Goal: Task Accomplishment & Management: Use online tool/utility

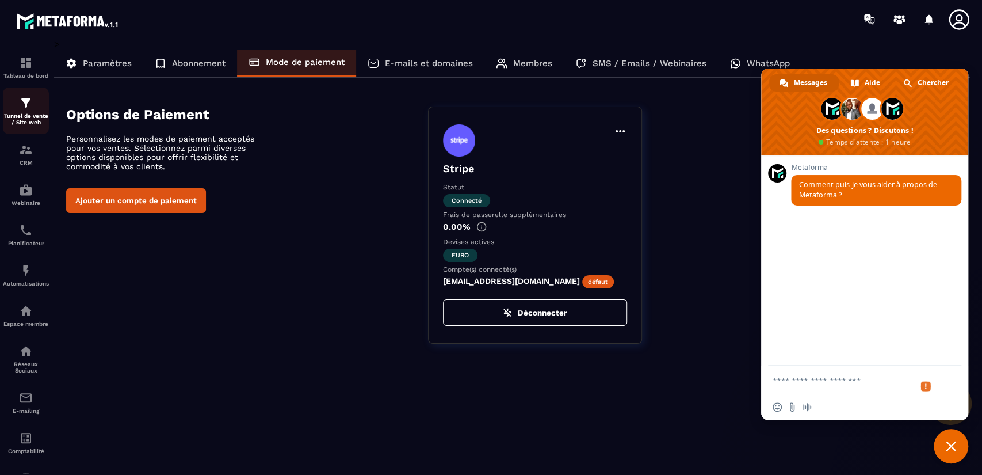
click at [34, 110] on div "Tunnel de vente / Site web" at bounding box center [26, 110] width 46 height 29
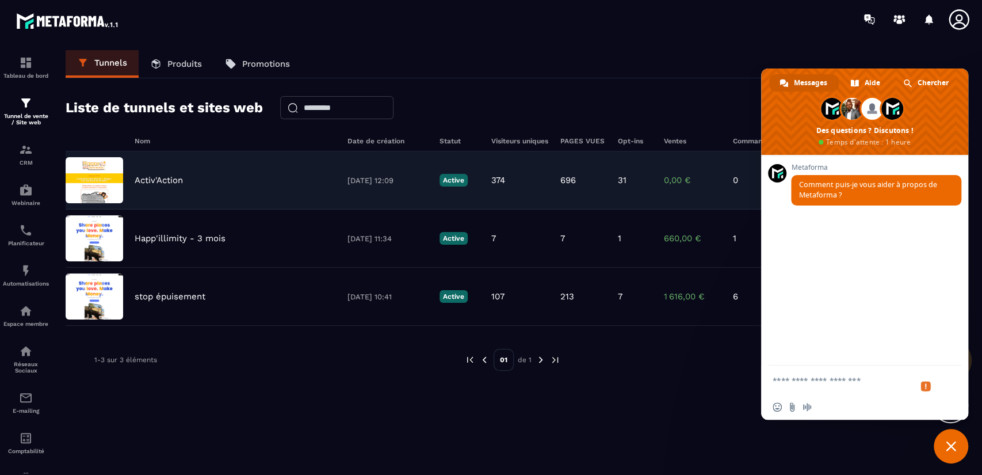
click at [114, 166] on img at bounding box center [95, 180] width 58 height 46
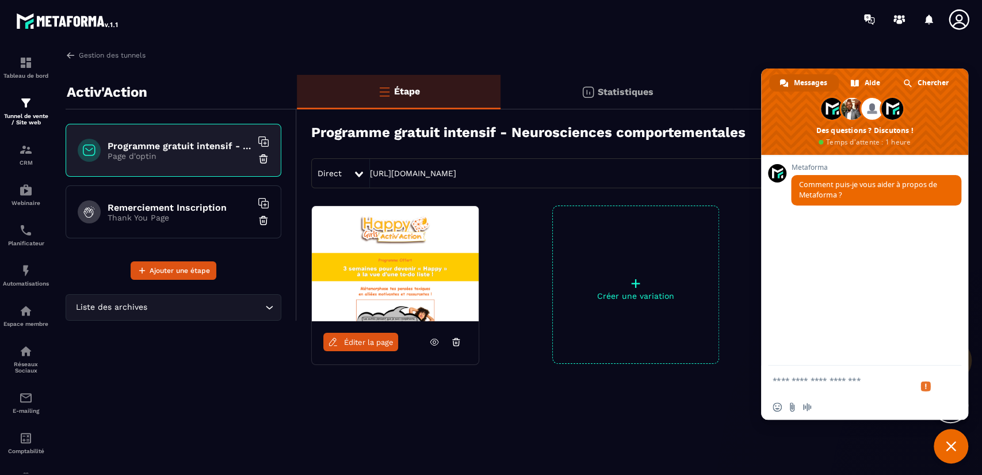
click at [114, 166] on div "Programme gratuit intensif - Neurosciences comportementales Page d'optin" at bounding box center [174, 150] width 216 height 53
click at [403, 281] on img at bounding box center [395, 263] width 167 height 115
click at [391, 338] on span "Éditer la page" at bounding box center [368, 342] width 49 height 9
